Goal: Task Accomplishment & Management: Complete application form

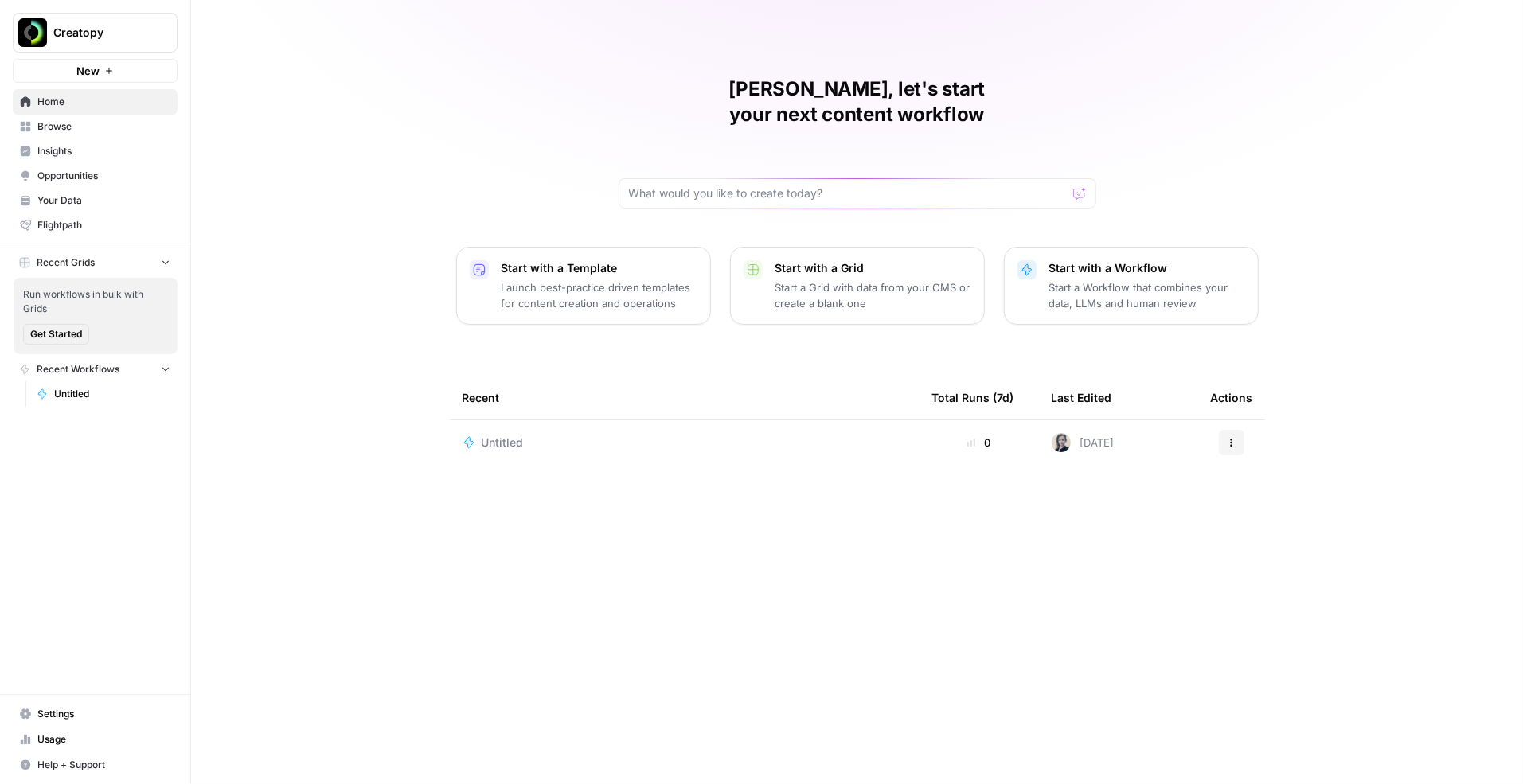
click at [88, 107] on span "Home" at bounding box center [104, 102] width 133 height 14
click at [116, 40] on span "Creatopy" at bounding box center [102, 33] width 96 height 16
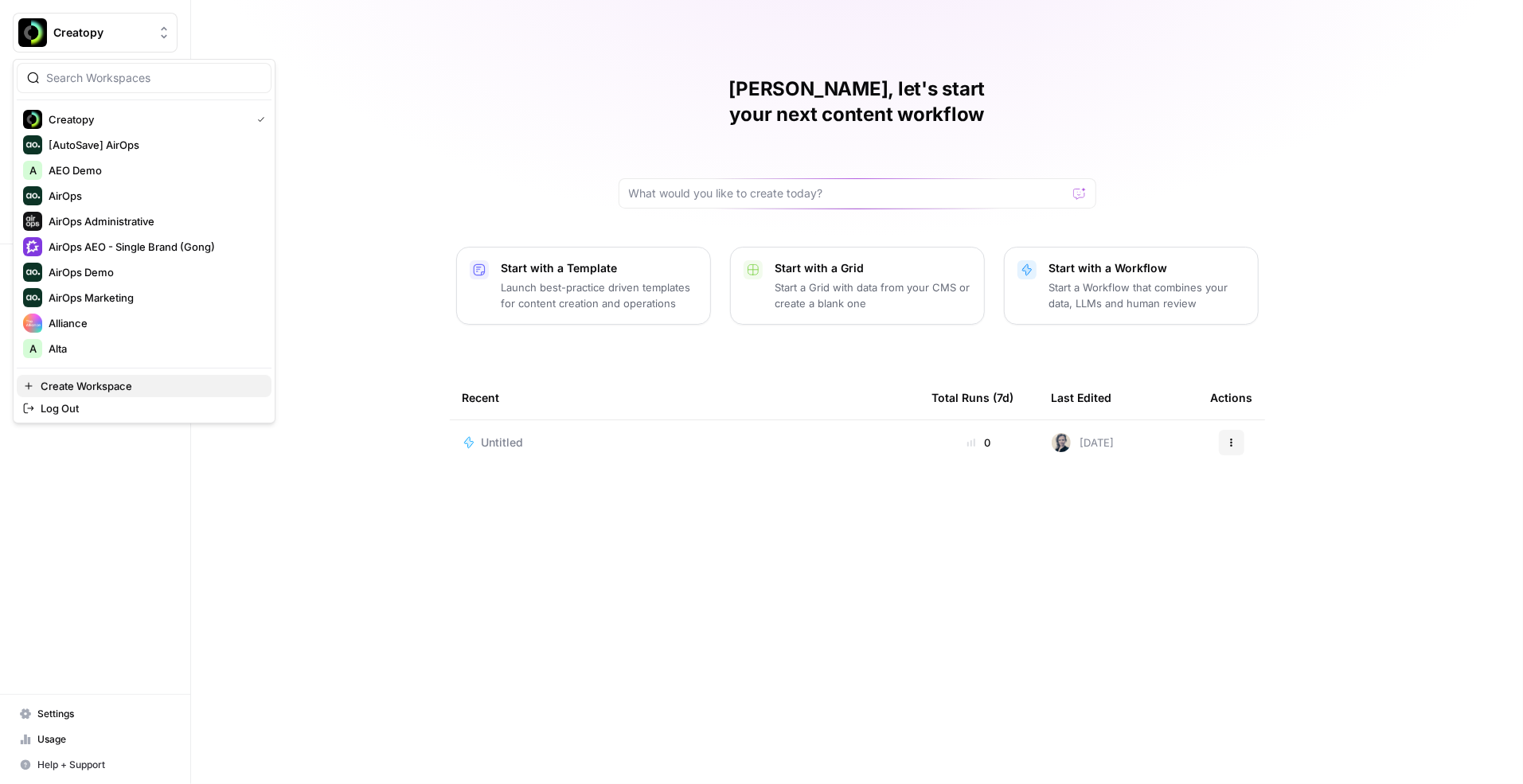
click at [100, 381] on span "Create Workspace" at bounding box center [149, 386] width 218 height 16
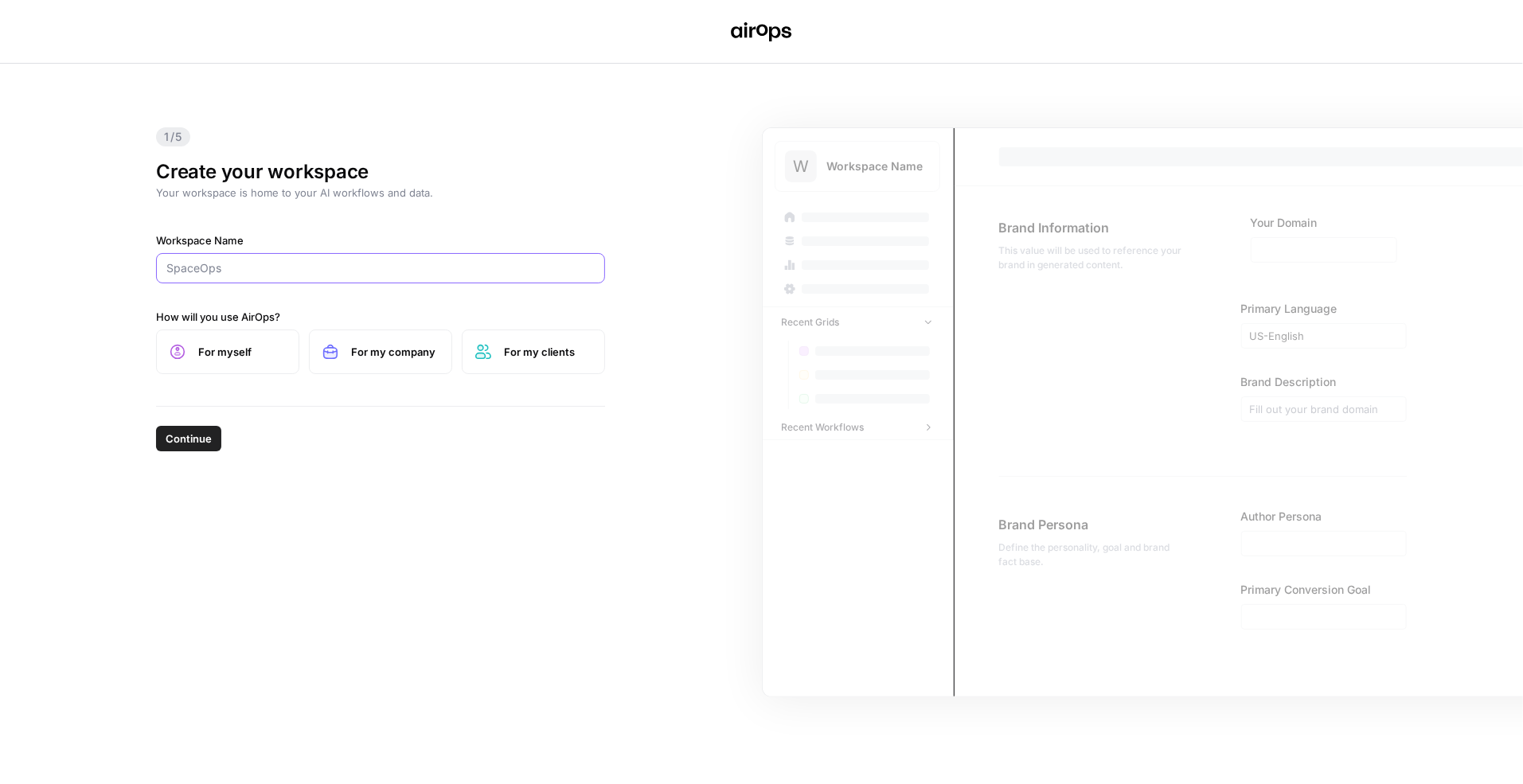
click at [422, 271] on input "Workspace Name" at bounding box center [381, 268] width 429 height 16
type input "Insight Partners"
click at [364, 357] on span "For my company" at bounding box center [395, 352] width 88 height 16
click at [196, 429] on button "Continue" at bounding box center [188, 438] width 65 height 26
